Goal: Find specific page/section

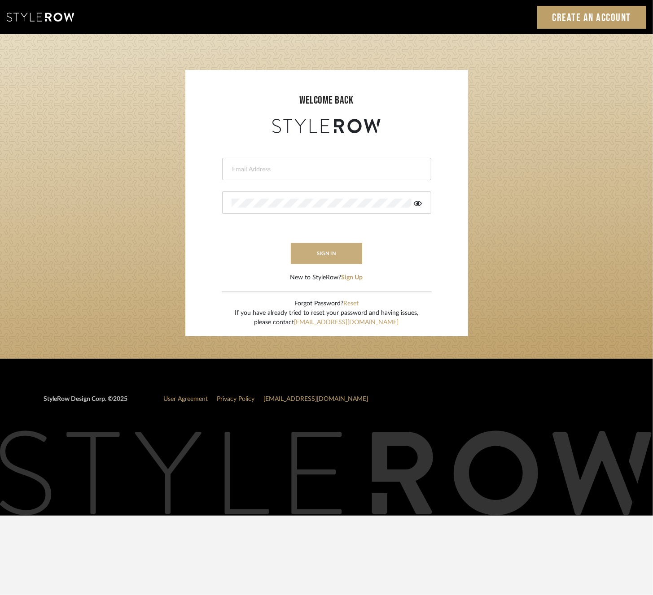
type input "[PERSON_NAME][EMAIL_ADDRESS][DOMAIN_NAME]"
click at [325, 257] on button "sign in" at bounding box center [327, 253] width 72 height 21
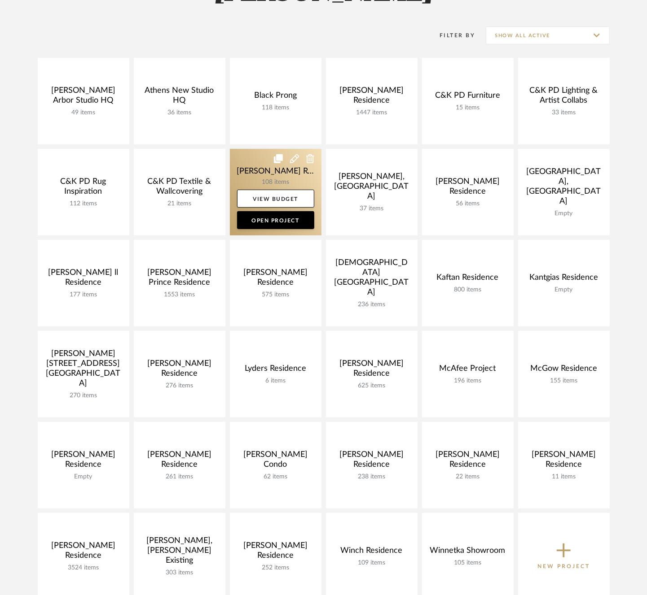
scroll to position [224, 0]
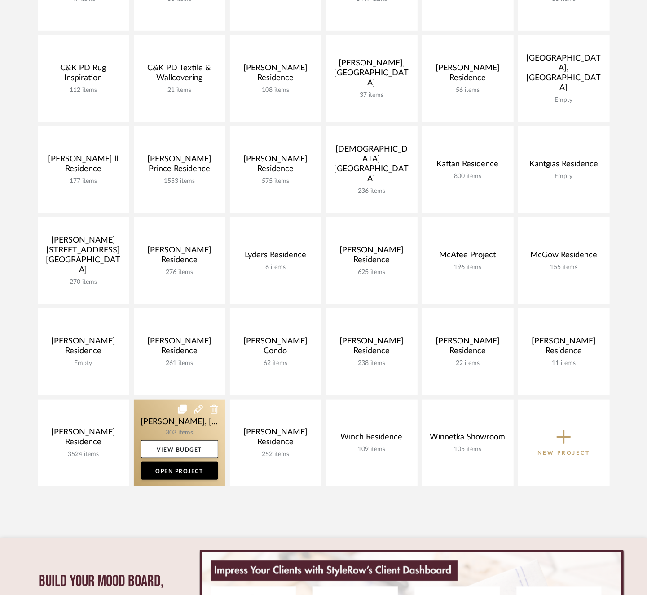
click at [188, 424] on link at bounding box center [180, 443] width 92 height 87
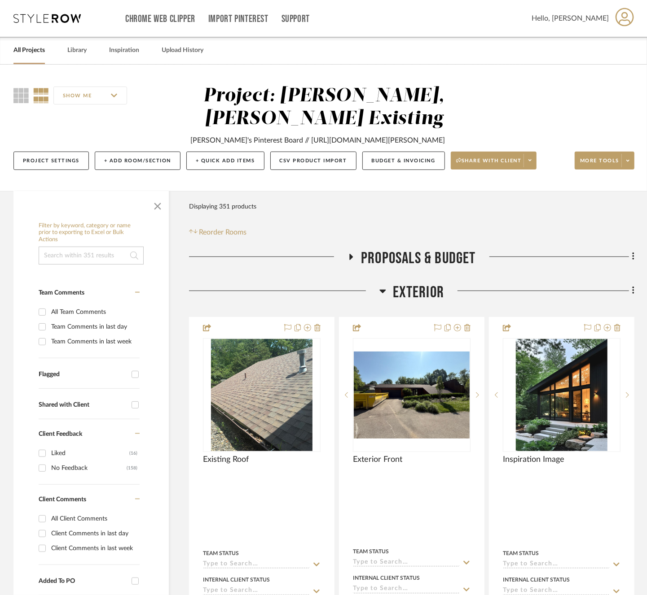
click at [413, 292] on span "Exterior" at bounding box center [419, 292] width 52 height 19
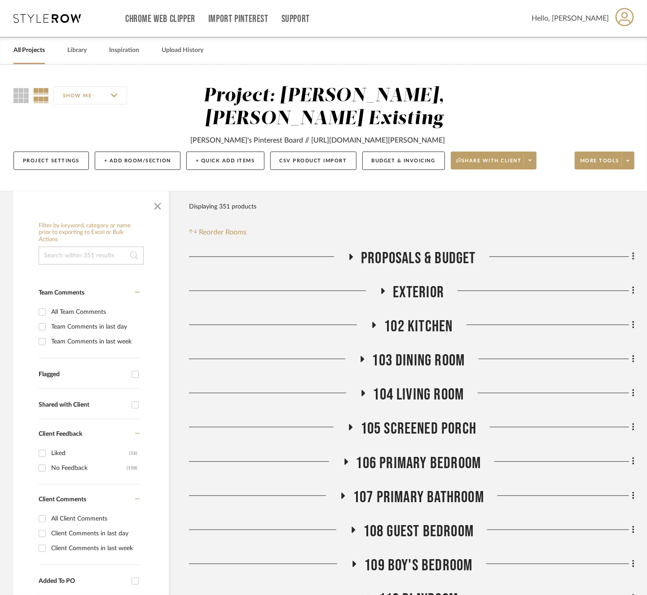
click at [415, 326] on span "102 Kitchen" at bounding box center [418, 326] width 69 height 19
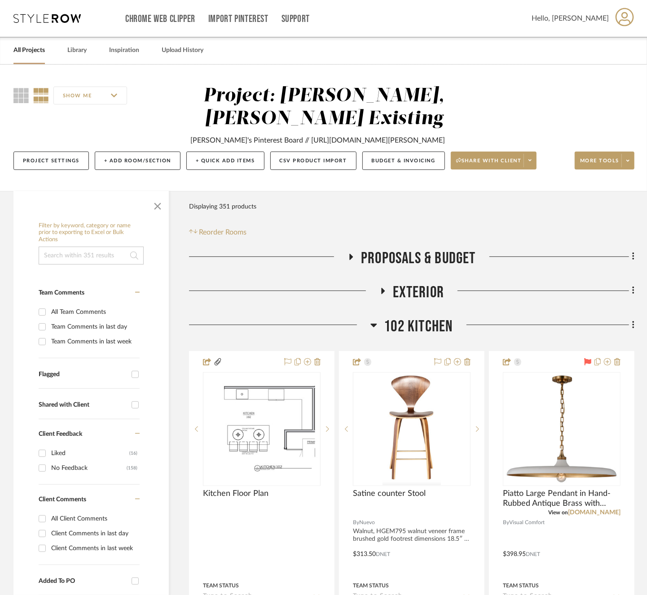
click at [415, 326] on span "102 Kitchen" at bounding box center [418, 326] width 69 height 19
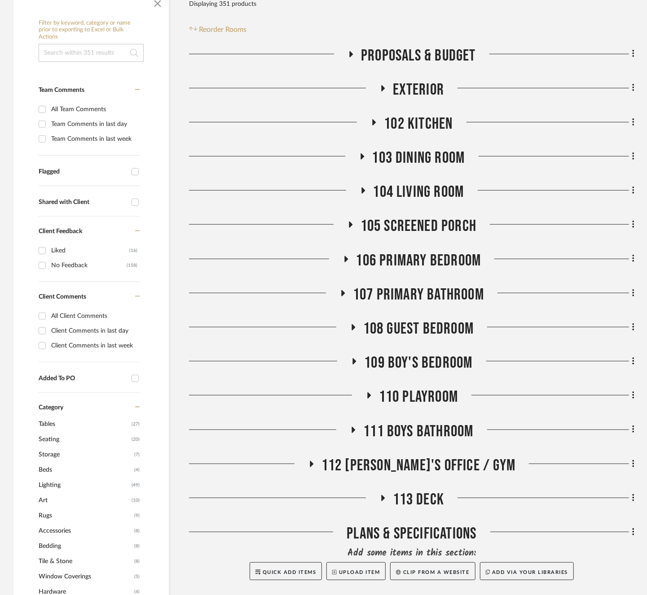
scroll to position [224, 0]
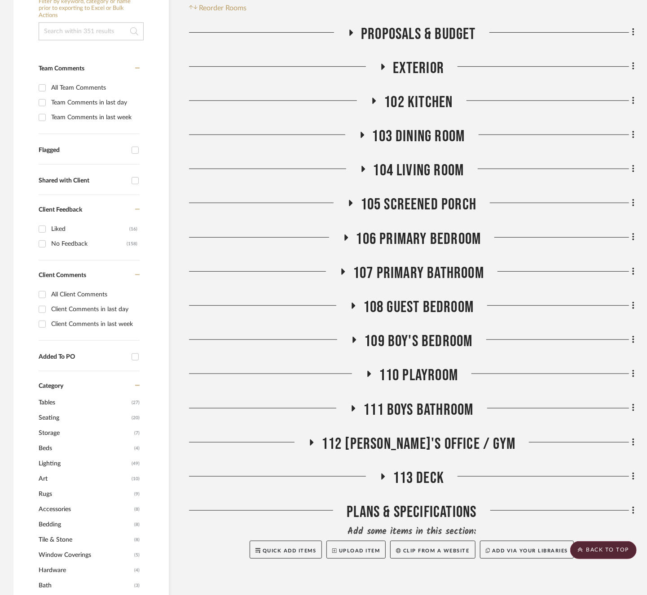
click at [413, 340] on span "109 Boy's Bedroom" at bounding box center [418, 341] width 108 height 19
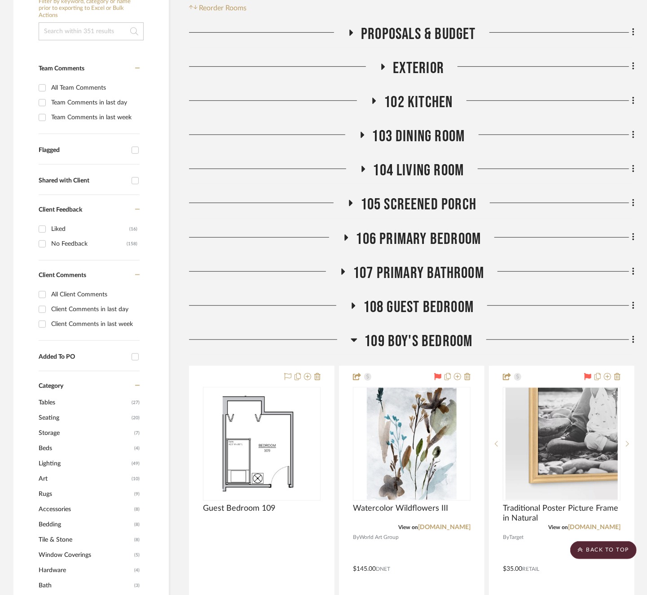
click at [413, 340] on span "109 Boy's Bedroom" at bounding box center [418, 341] width 108 height 19
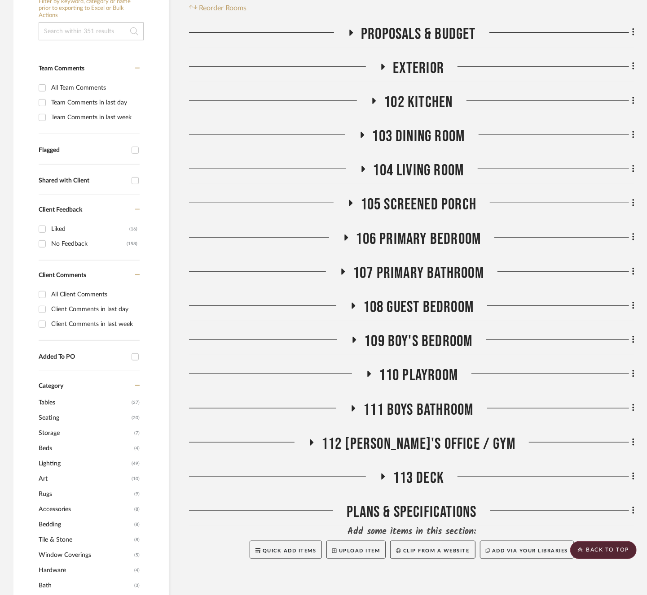
click at [413, 304] on span "108 Guest Bedroom" at bounding box center [418, 307] width 110 height 19
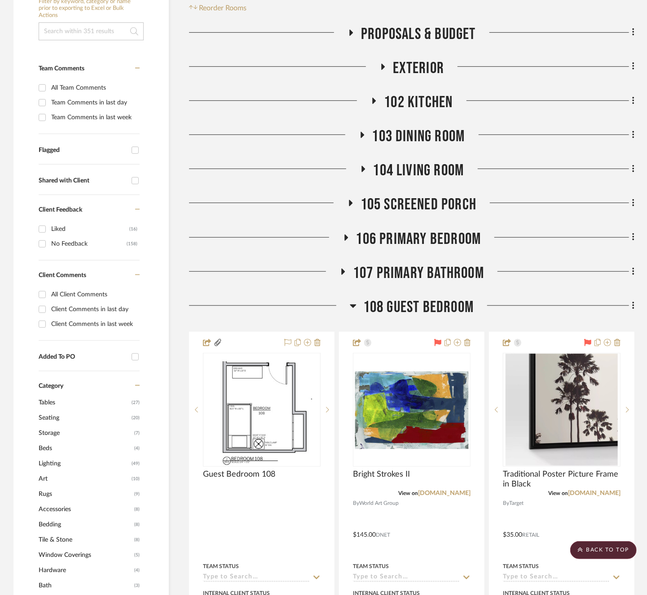
click at [413, 304] on span "108 Guest Bedroom" at bounding box center [418, 307] width 110 height 19
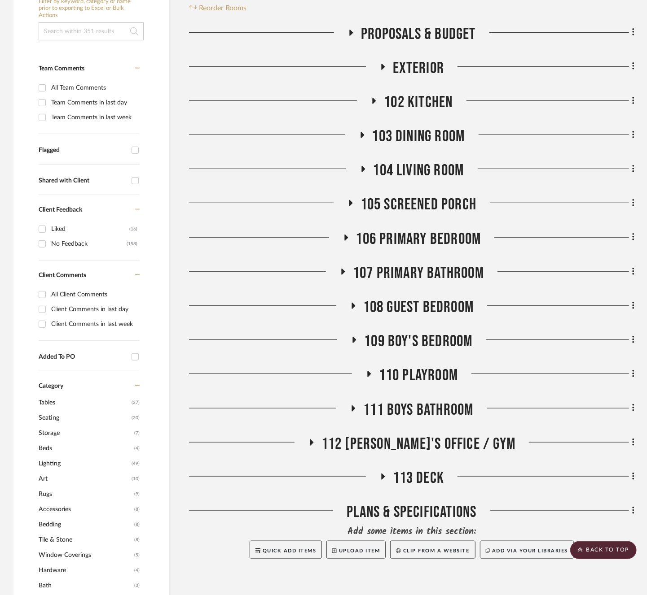
click at [408, 402] on span "111 Boys Bathroom" at bounding box center [418, 410] width 110 height 19
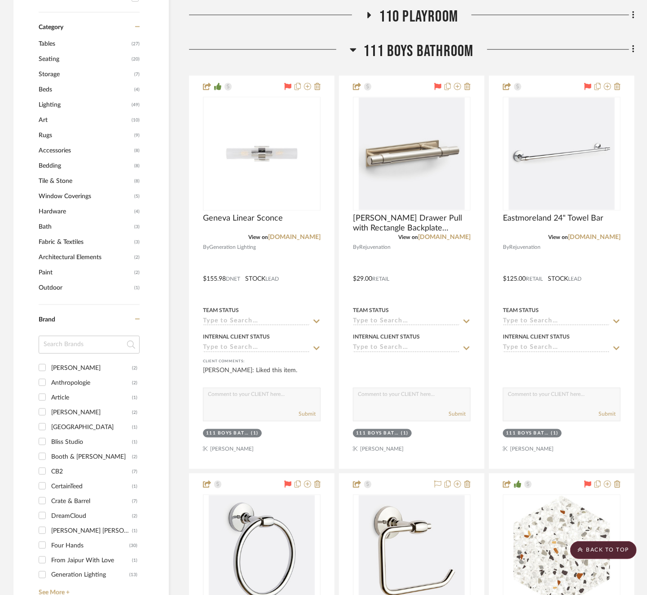
scroll to position [718, 0]
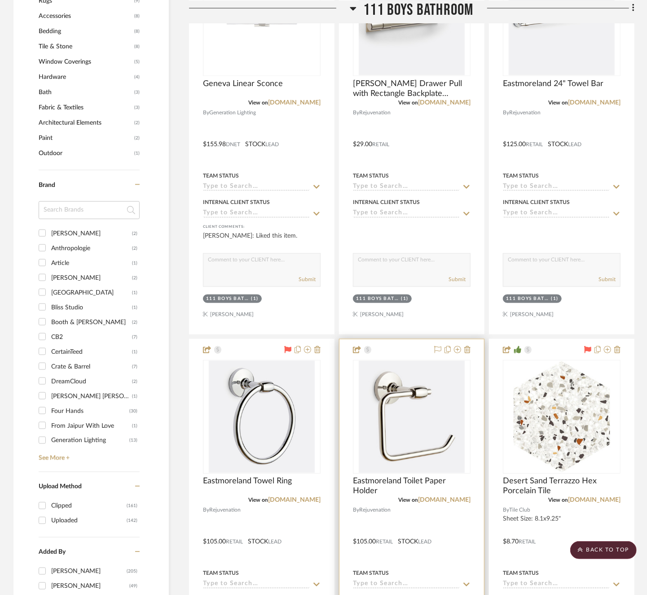
click at [433, 497] on div "View on rejuvenation.com" at bounding box center [412, 501] width 118 height 8
click at [433, 499] on link "rejuvenation.com" at bounding box center [444, 501] width 52 height 6
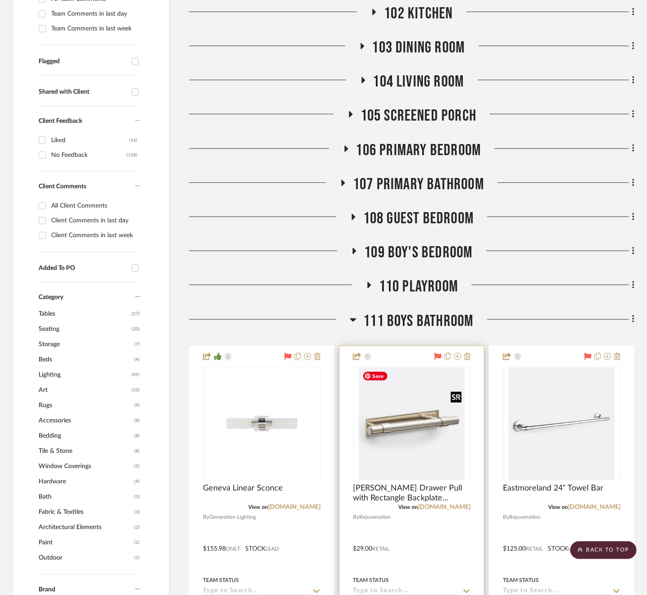
scroll to position [179, 0]
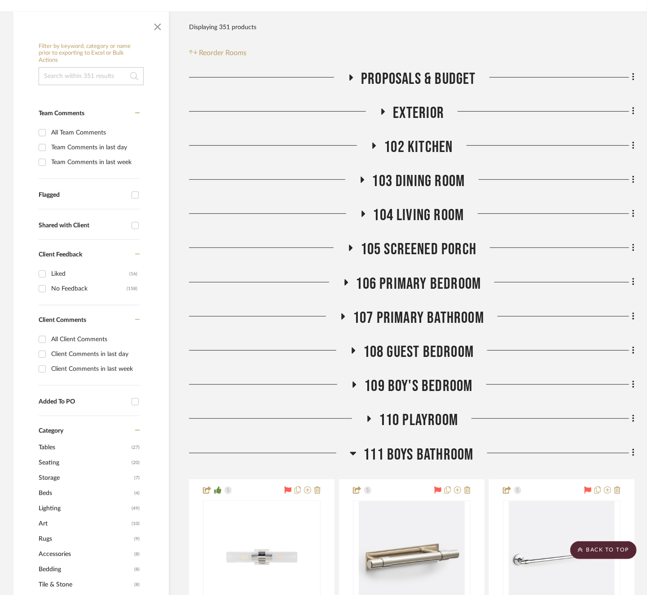
click at [406, 451] on span "111 Boys Bathroom" at bounding box center [418, 455] width 110 height 19
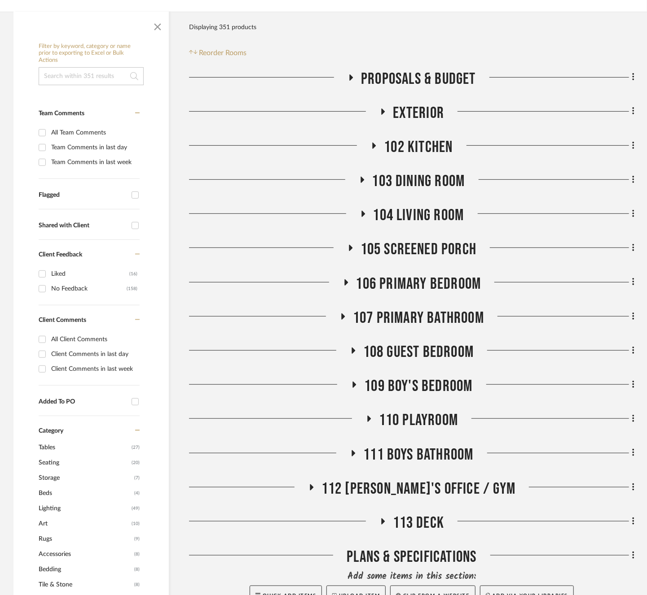
click at [404, 313] on span "107 Primary Bathroom" at bounding box center [418, 318] width 131 height 19
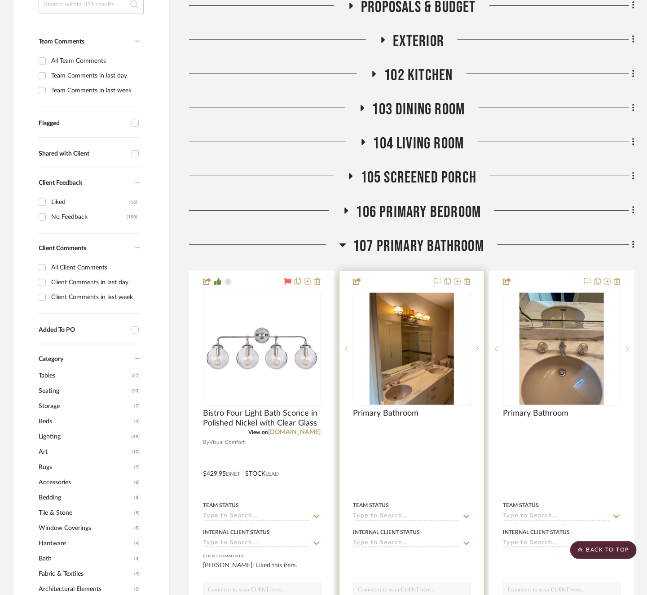
scroll to position [135, 0]
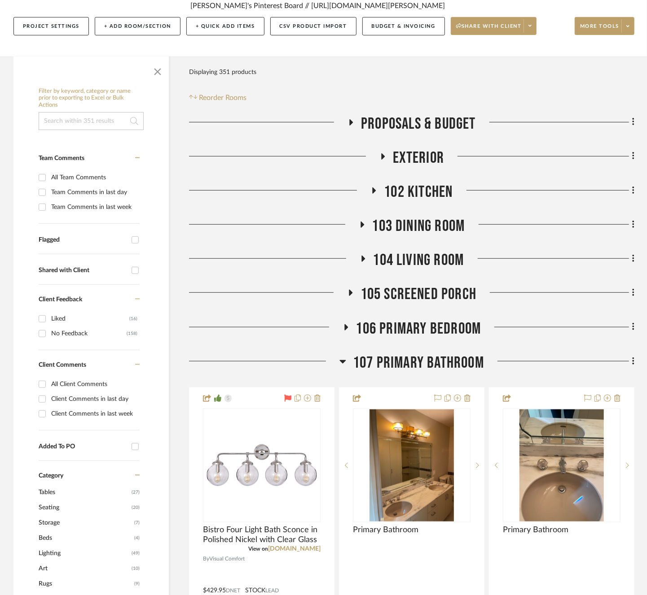
click at [416, 370] on span "107 Primary Bathroom" at bounding box center [418, 363] width 131 height 19
